Goal: Task Accomplishment & Management: Use online tool/utility

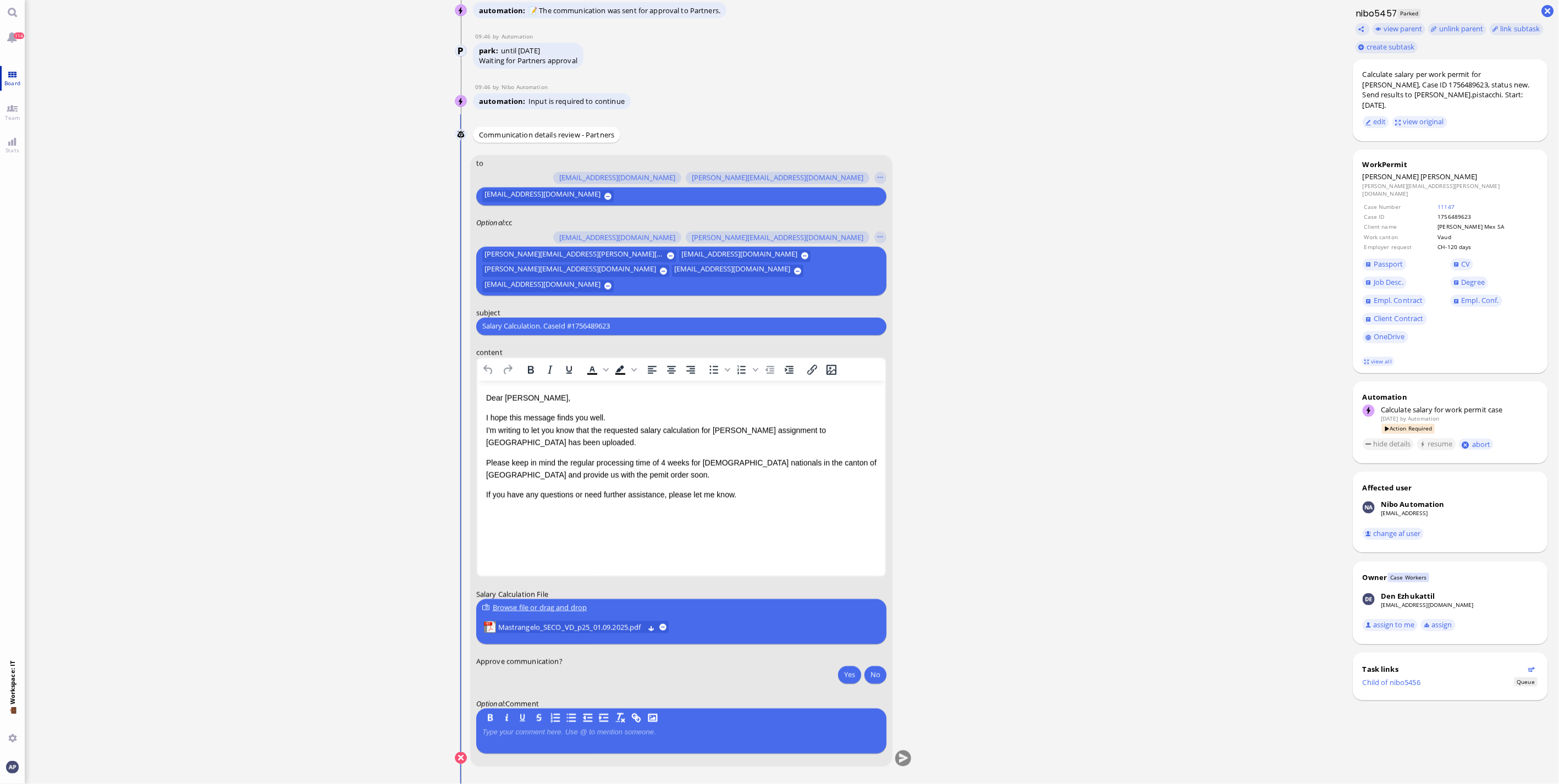
click at [8, 82] on span "Board" at bounding box center [12, 83] width 22 height 8
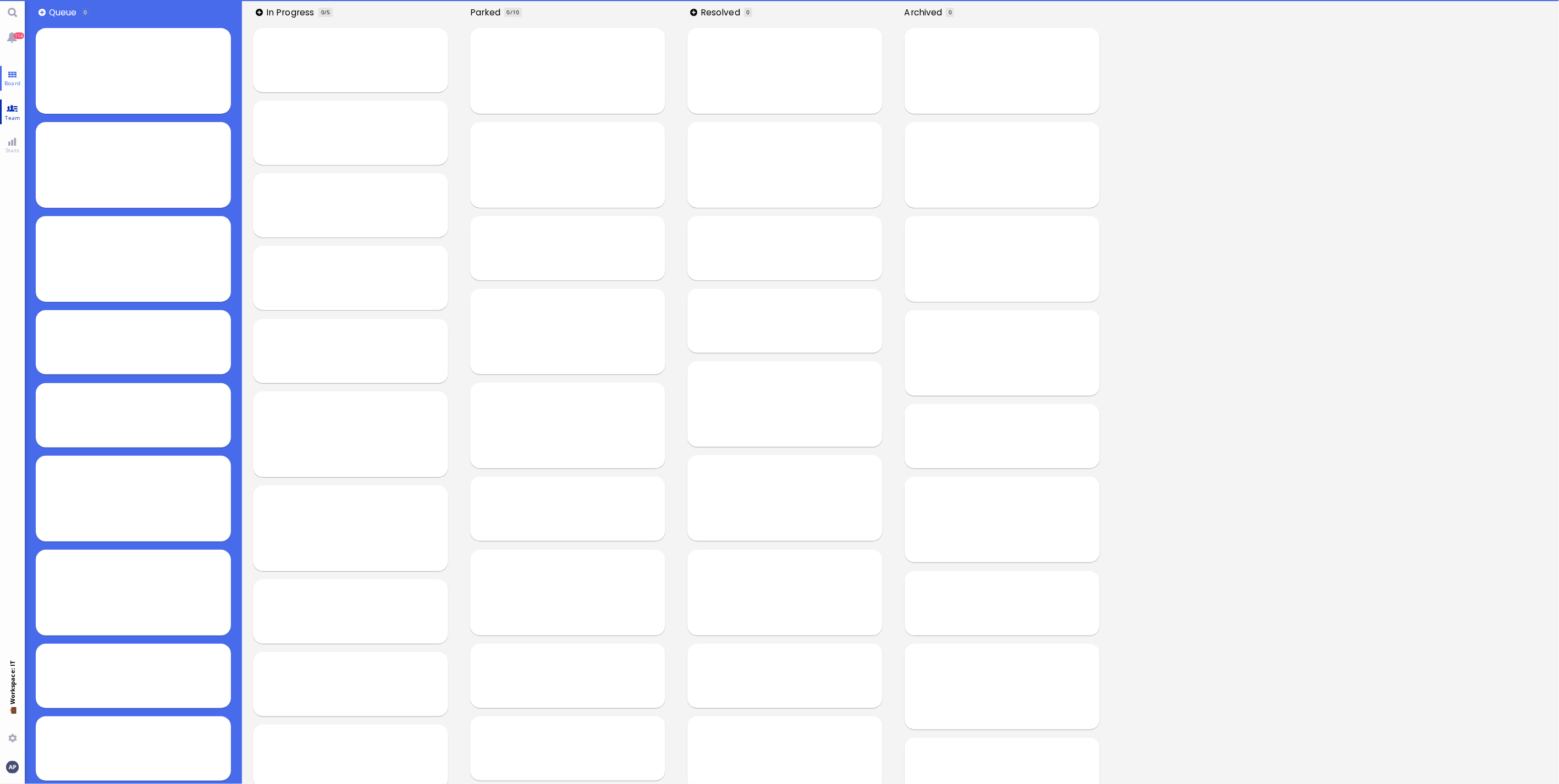
click at [8, 108] on link "Team" at bounding box center [12, 112] width 25 height 25
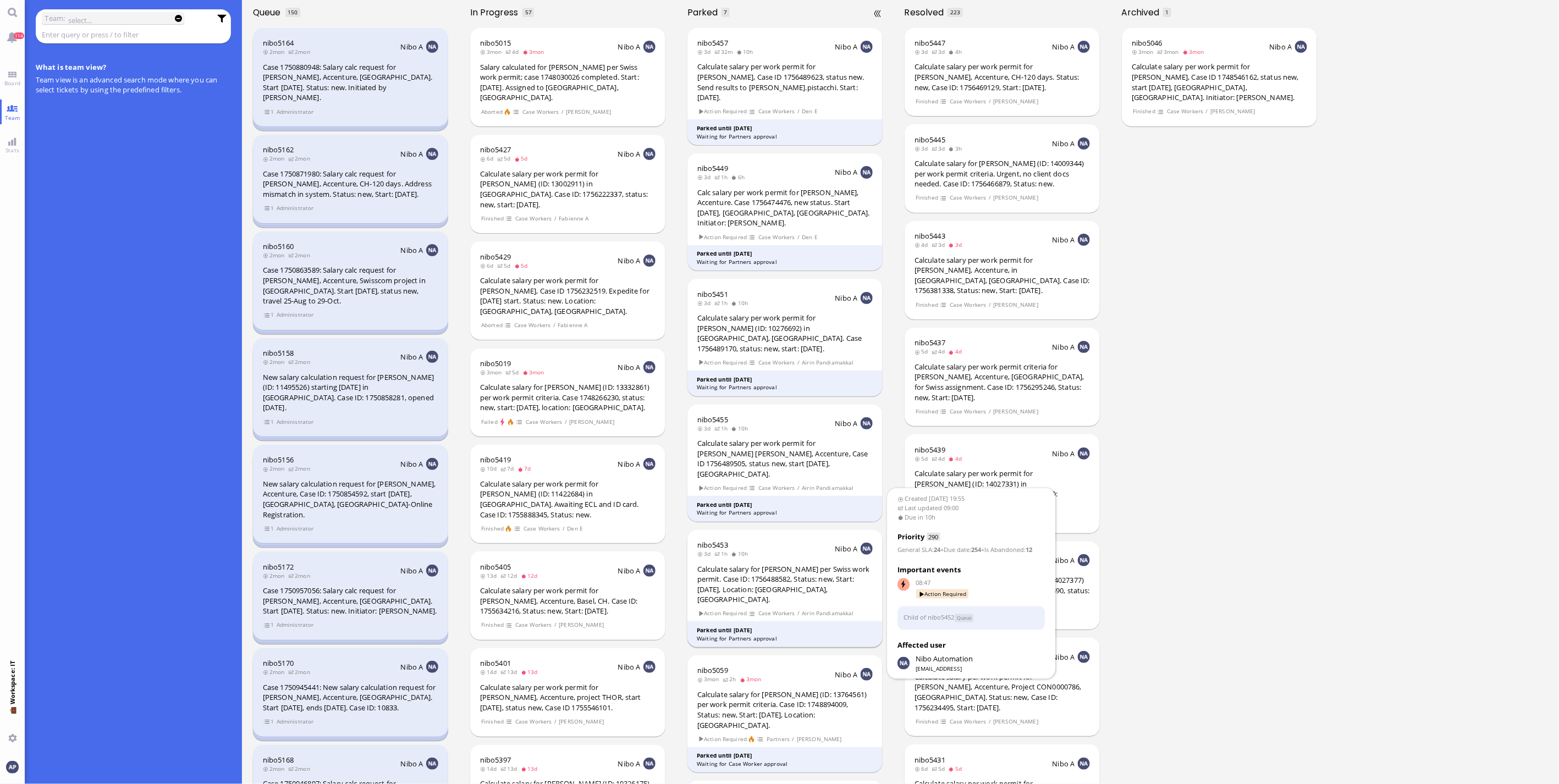
click at [763, 354] on div "Calculate salary for [PERSON_NAME] per Swiss work permit. Case ID: 1756488582, …" at bounding box center [785, 585] width 176 height 40
